Goal: Task Accomplishment & Management: Complete application form

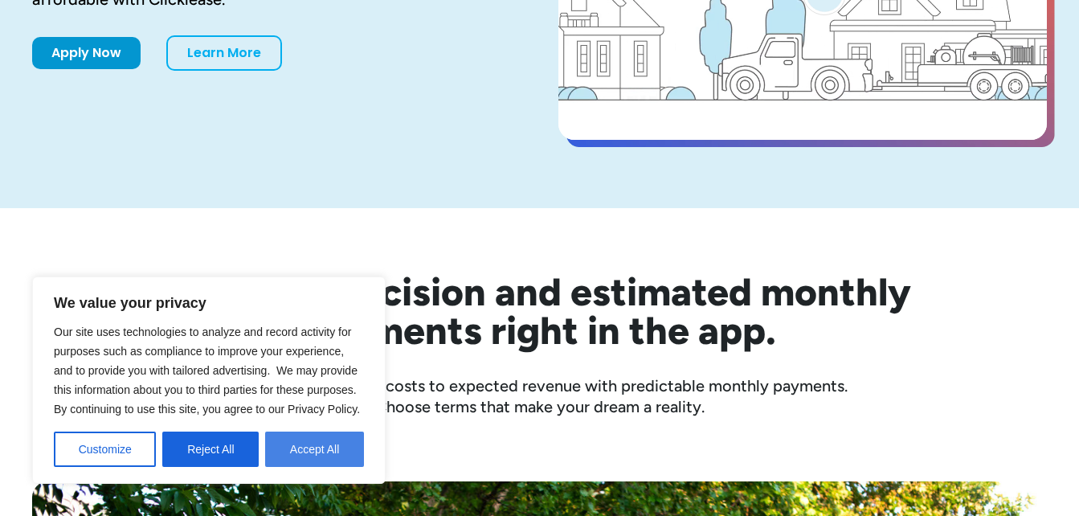
scroll to position [321, 0]
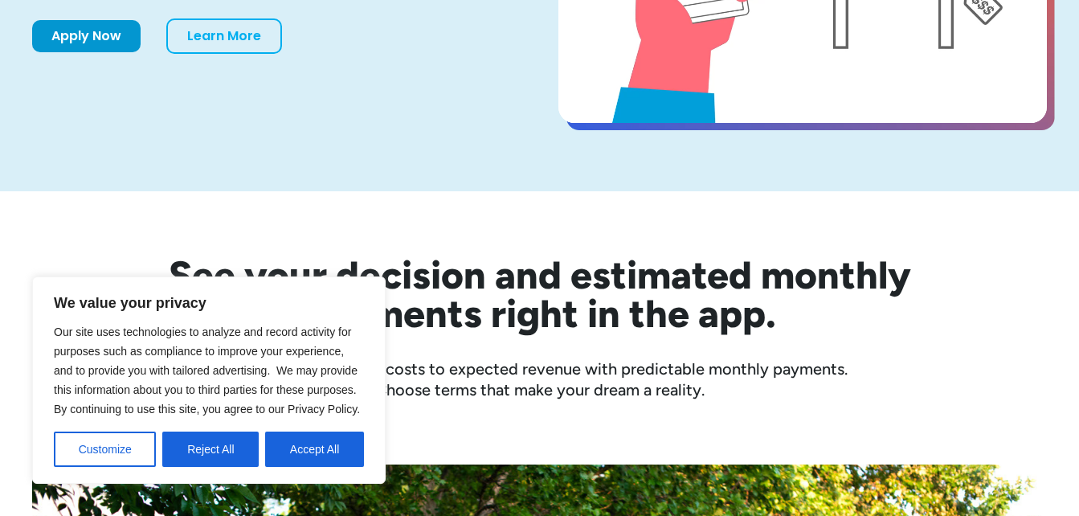
drag, startPoint x: 341, startPoint y: 445, endPoint x: 333, endPoint y: 446, distance: 8.9
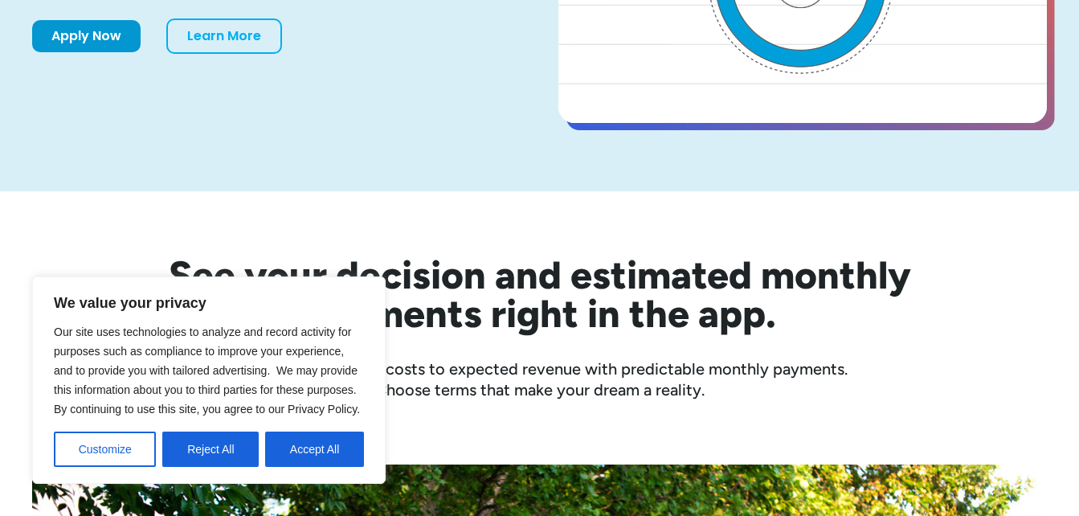
click at [336, 445] on button "Accept All" at bounding box center [314, 448] width 99 height 35
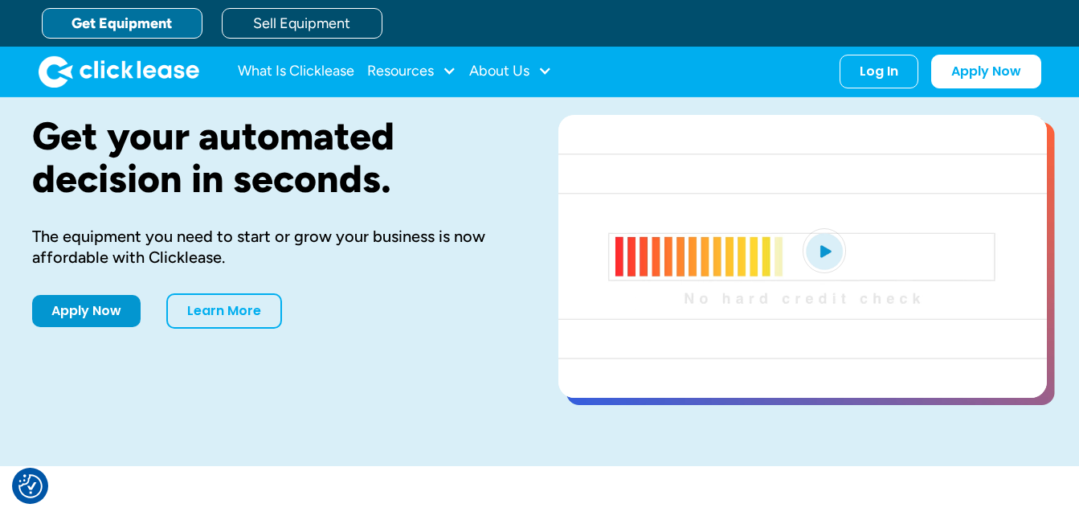
scroll to position [0, 0]
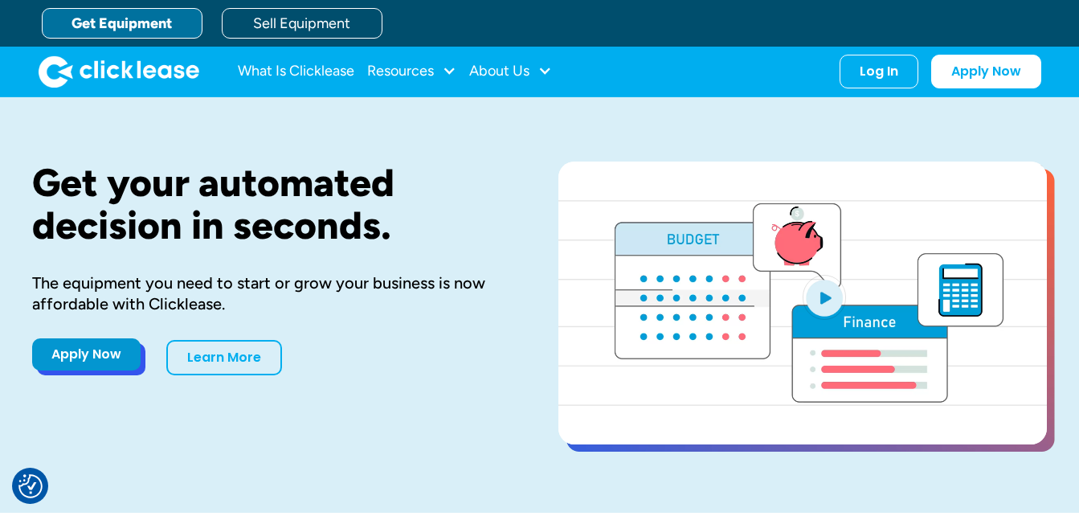
click at [56, 362] on link "Apply Now" at bounding box center [86, 354] width 108 height 32
